Goal: Information Seeking & Learning: Find specific fact

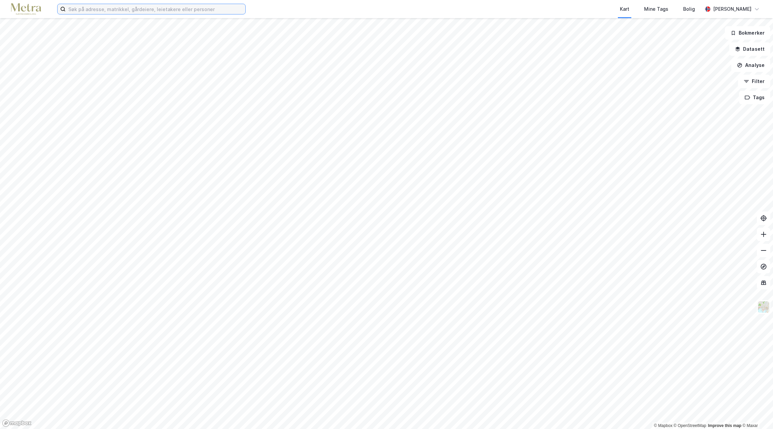
click at [87, 11] on input at bounding box center [156, 9] width 180 height 10
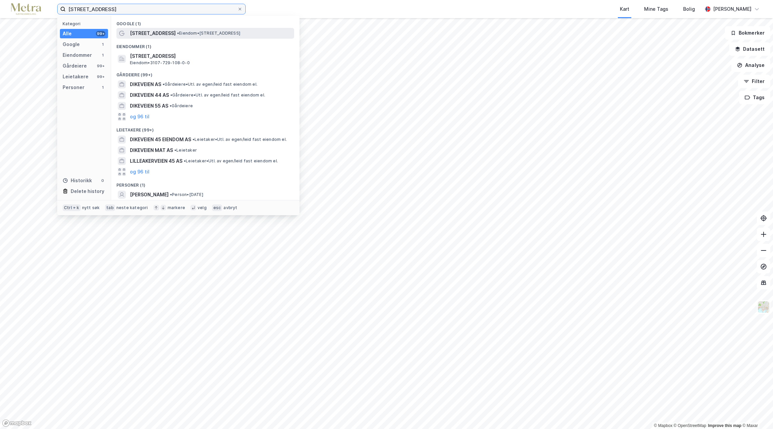
type input "[STREET_ADDRESS]"
click at [151, 35] on span "[STREET_ADDRESS]" at bounding box center [153, 33] width 46 height 8
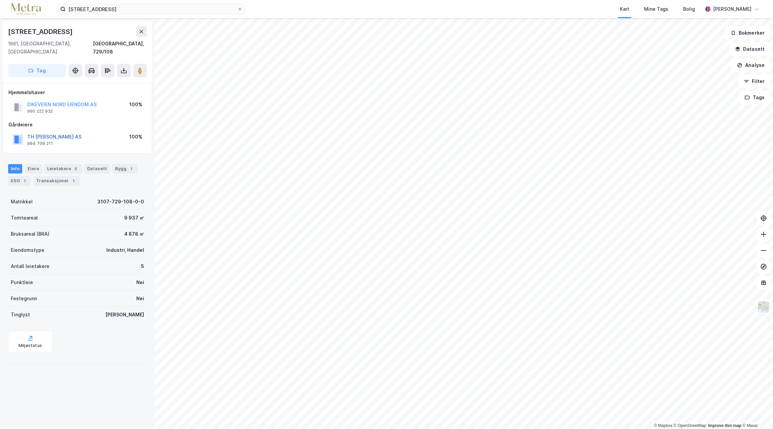
click at [0, 0] on button "TH [PERSON_NAME] AS" at bounding box center [0, 0] width 0 height 0
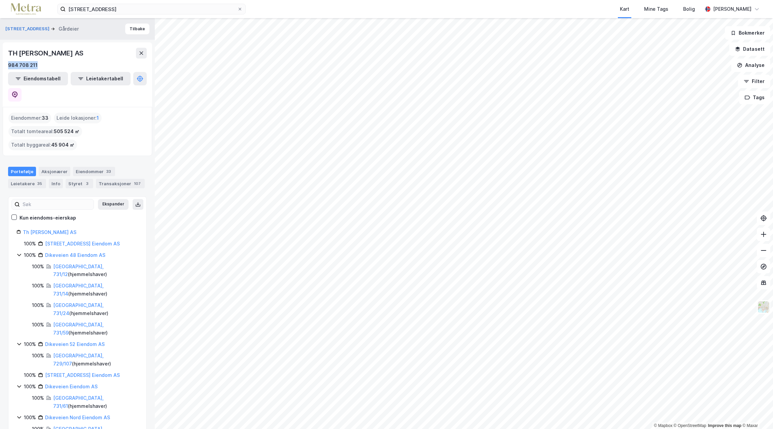
drag, startPoint x: 41, startPoint y: 66, endPoint x: 5, endPoint y: 67, distance: 36.0
click at [5, 67] on div "TH [PERSON_NAME] AS 984 708 211 Eiendomstabell Leietakertabell" at bounding box center [77, 74] width 149 height 65
drag, startPoint x: 5, startPoint y: 67, endPoint x: 15, endPoint y: 65, distance: 10.0
copy div "984 708 211"
